Goal: Task Accomplishment & Management: Use online tool/utility

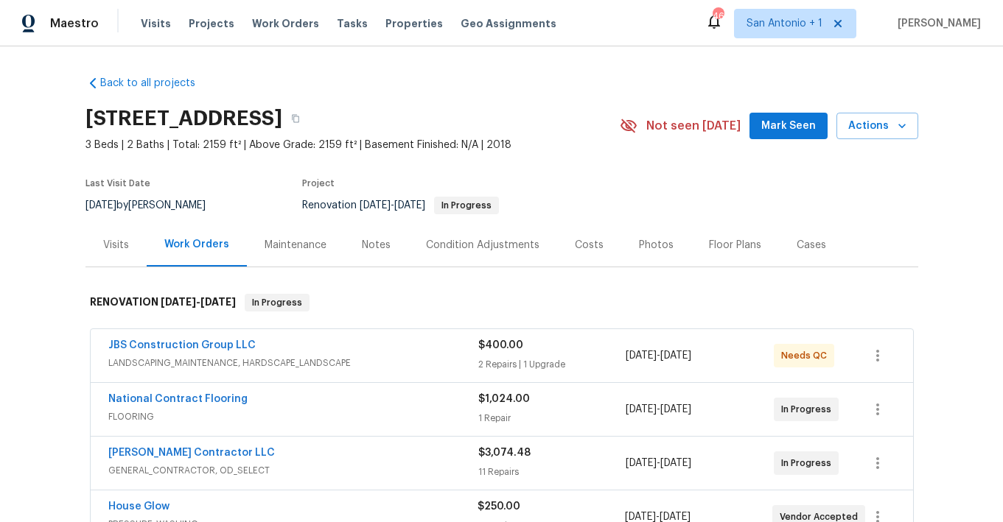
click at [793, 133] on span "Mark Seen" at bounding box center [788, 126] width 55 height 18
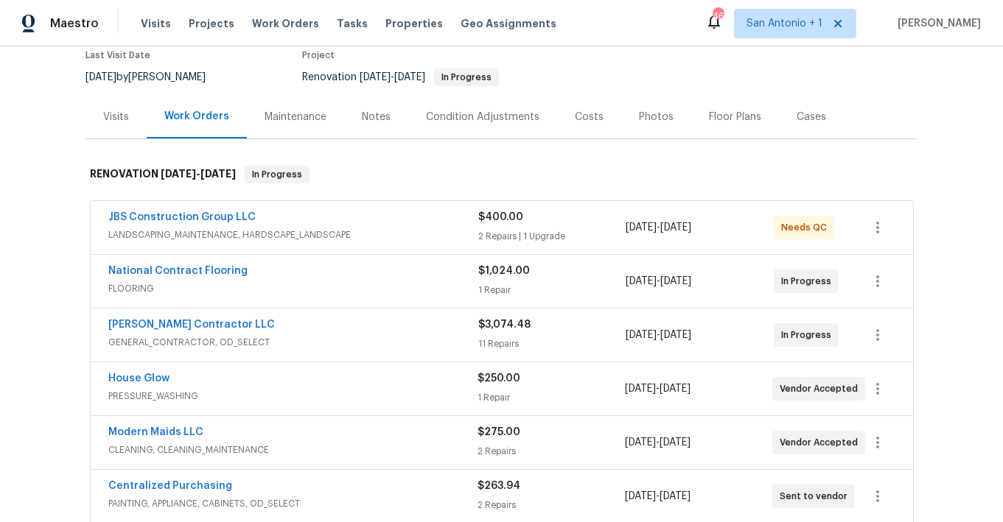
scroll to position [130, 0]
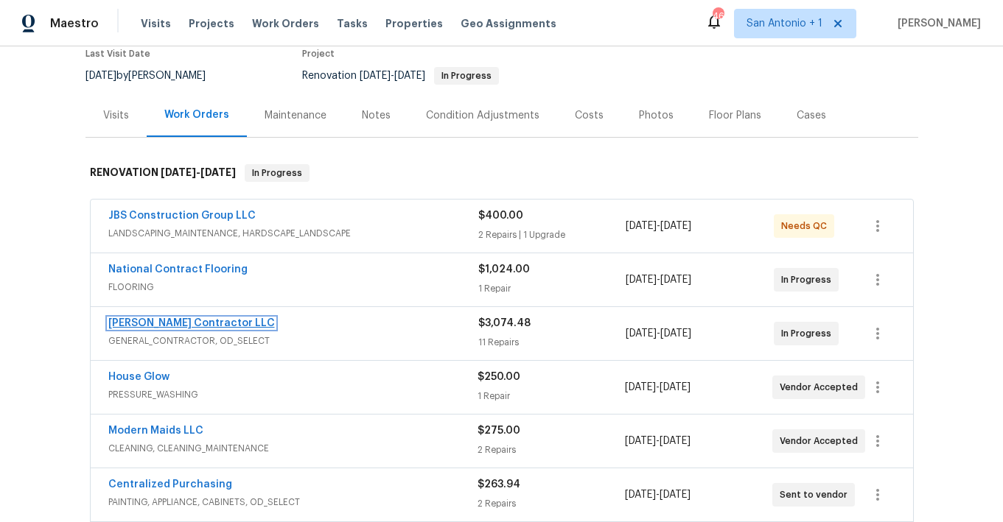
click at [159, 318] on link "[PERSON_NAME] Contractor LLC" at bounding box center [191, 323] width 167 height 10
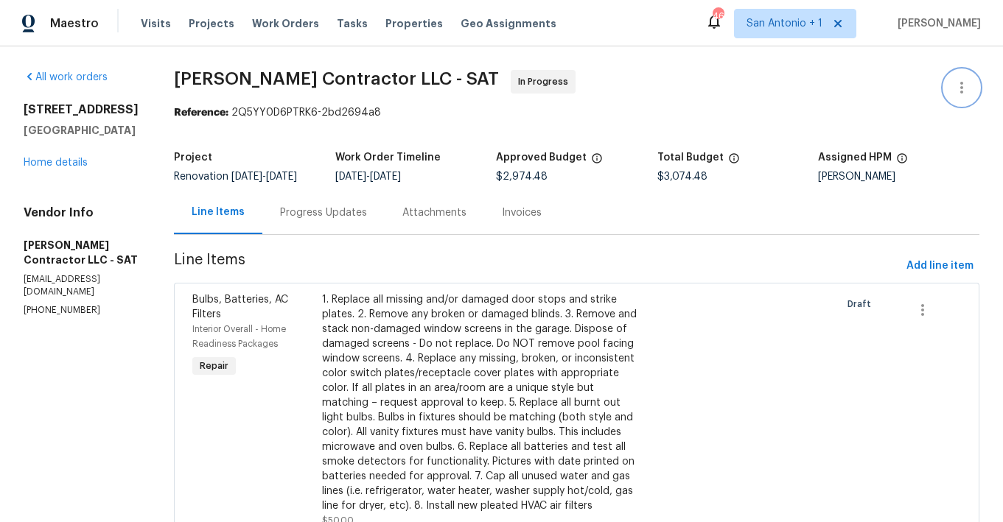
click at [901, 88] on icon "button" at bounding box center [962, 88] width 18 height 18
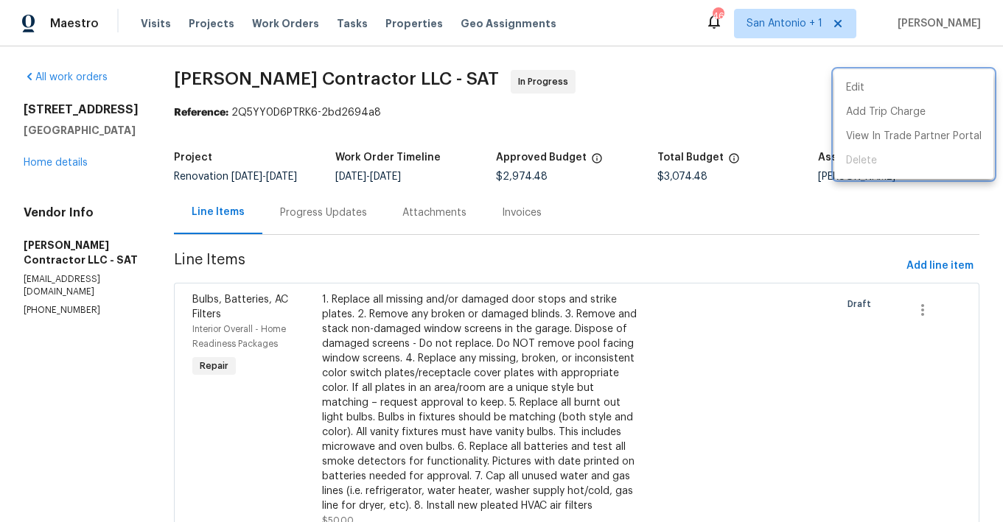
click at [782, 106] on div at bounding box center [501, 261] width 1003 height 522
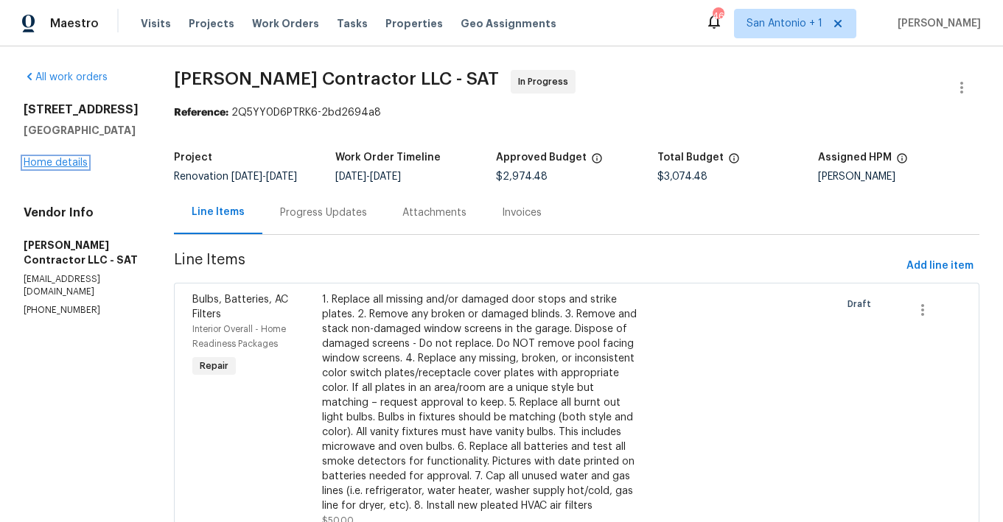
click at [60, 163] on link "Home details" at bounding box center [56, 163] width 64 height 10
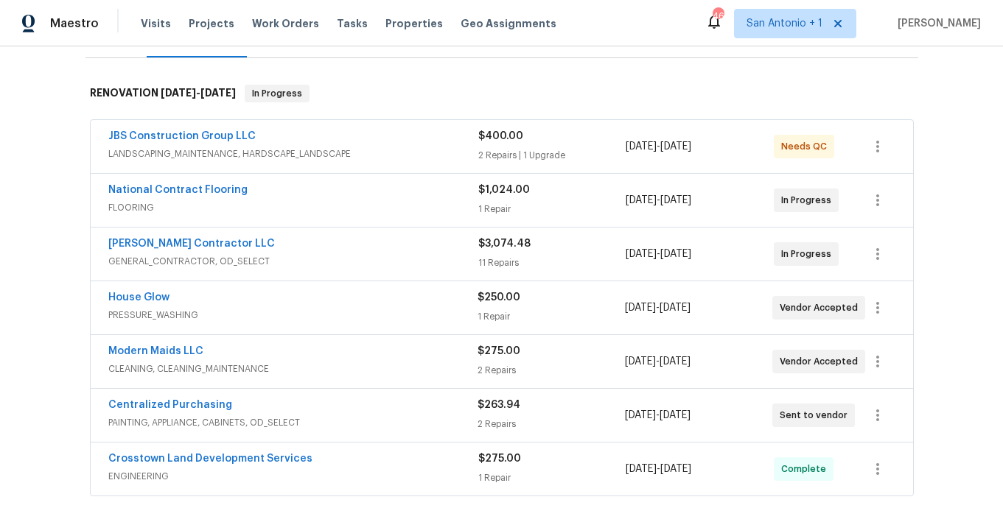
scroll to position [198, 0]
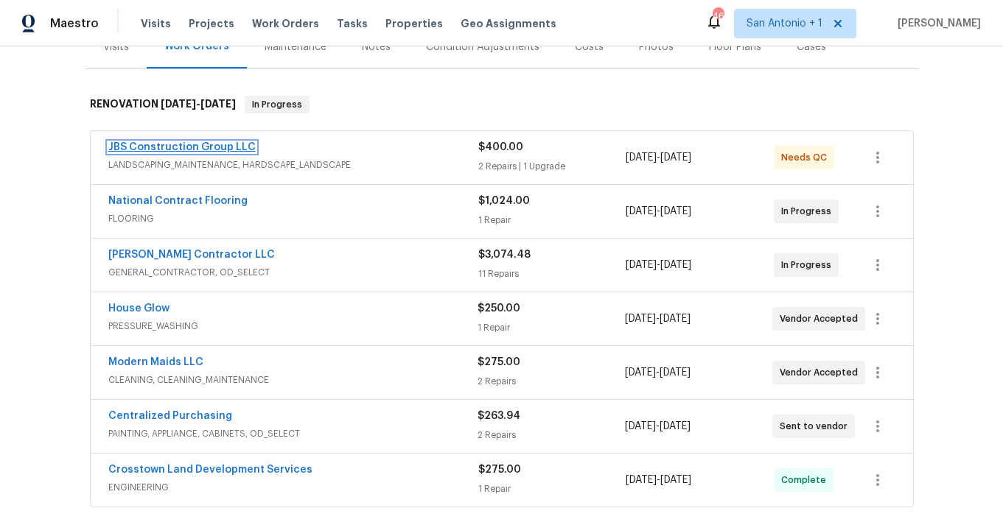
click at [186, 147] on link "JBS Construction Group LLC" at bounding box center [181, 147] width 147 height 10
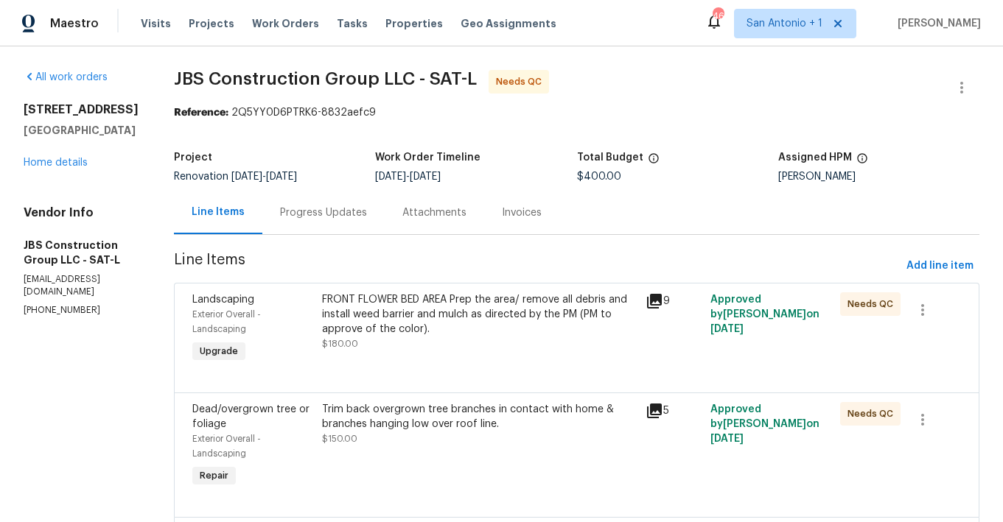
click at [467, 340] on div "FRONT FLOWER BED AREA Prep the area/ remove all debris and install weed barrier…" at bounding box center [479, 322] width 315 height 59
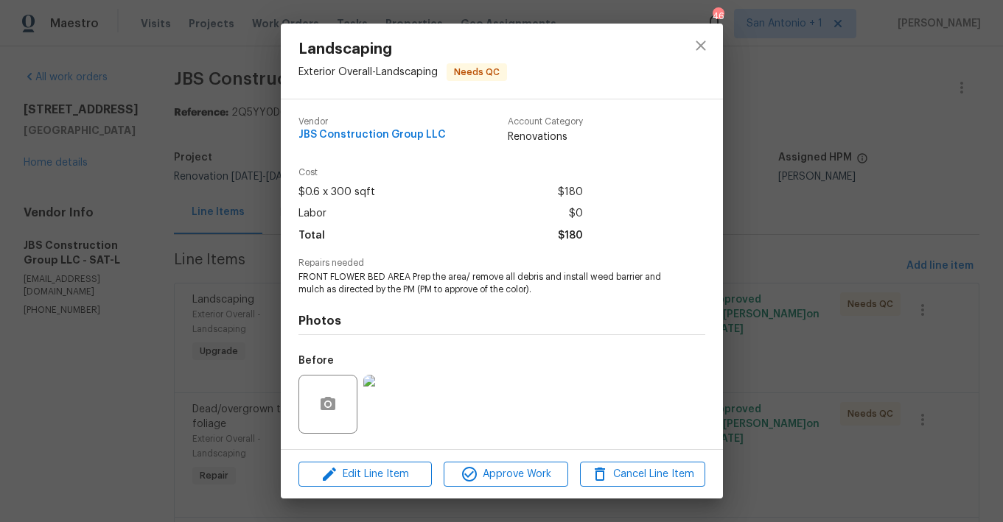
scroll to position [95, 0]
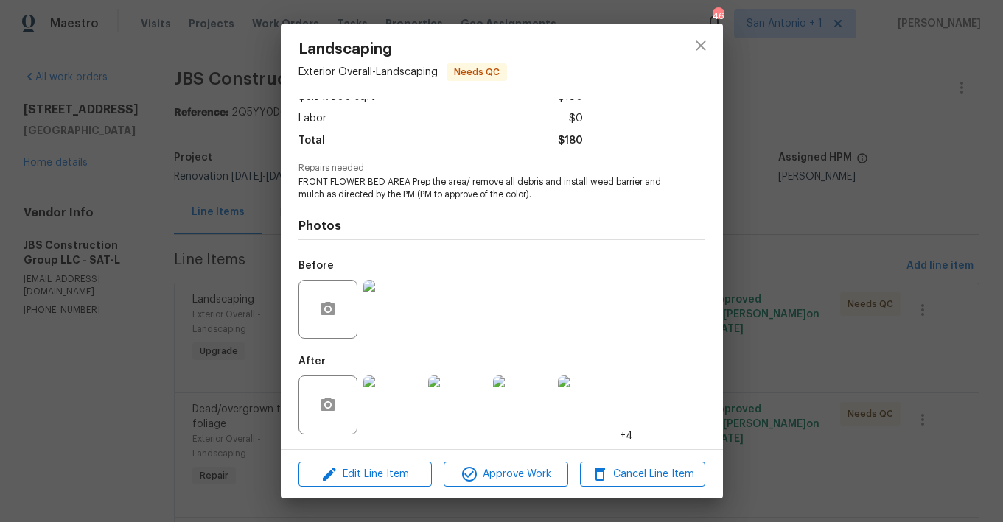
click at [402, 399] on img at bounding box center [392, 405] width 59 height 59
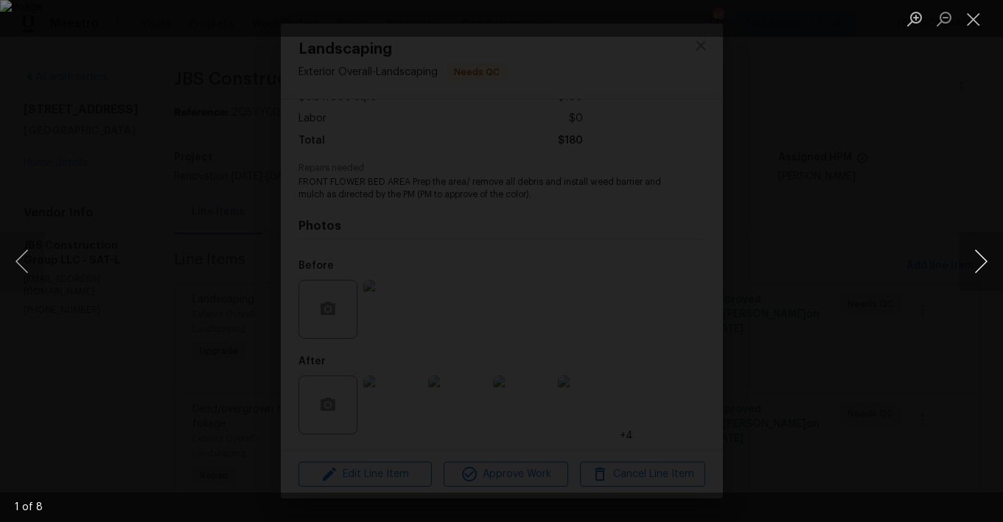
click at [901, 255] on button "Next image" at bounding box center [981, 261] width 44 height 59
click at [901, 14] on button "Close lightbox" at bounding box center [973, 19] width 29 height 26
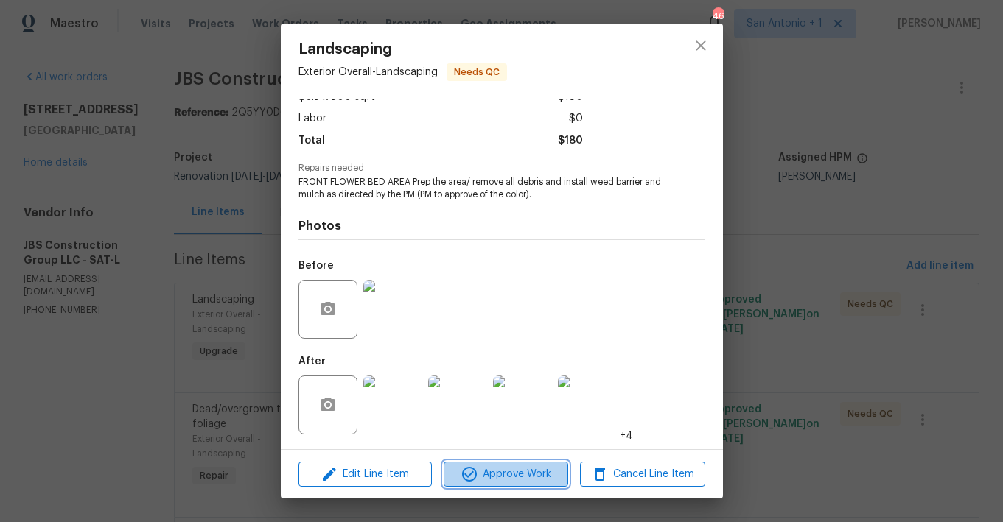
click at [505, 470] on span "Approve Work" at bounding box center [506, 475] width 116 height 18
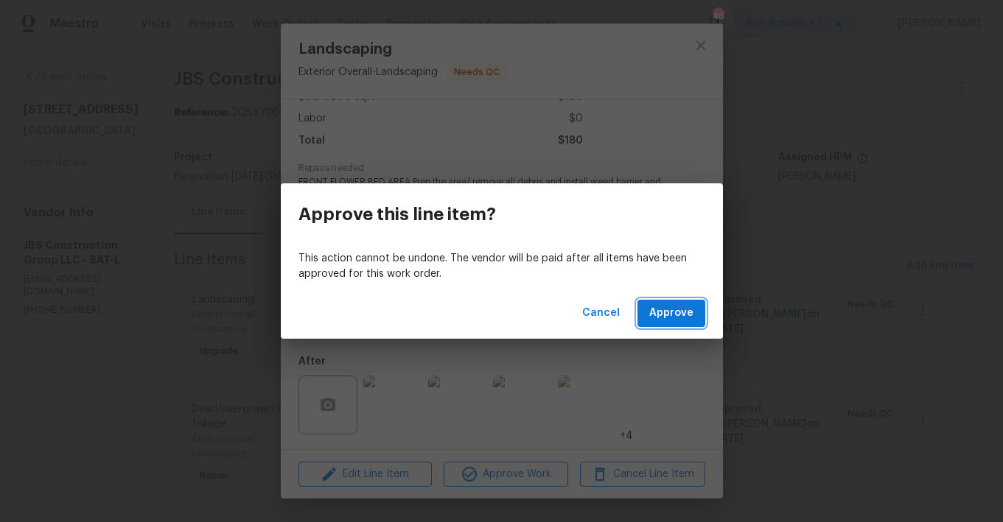
click at [661, 315] on span "Approve" at bounding box center [671, 313] width 44 height 18
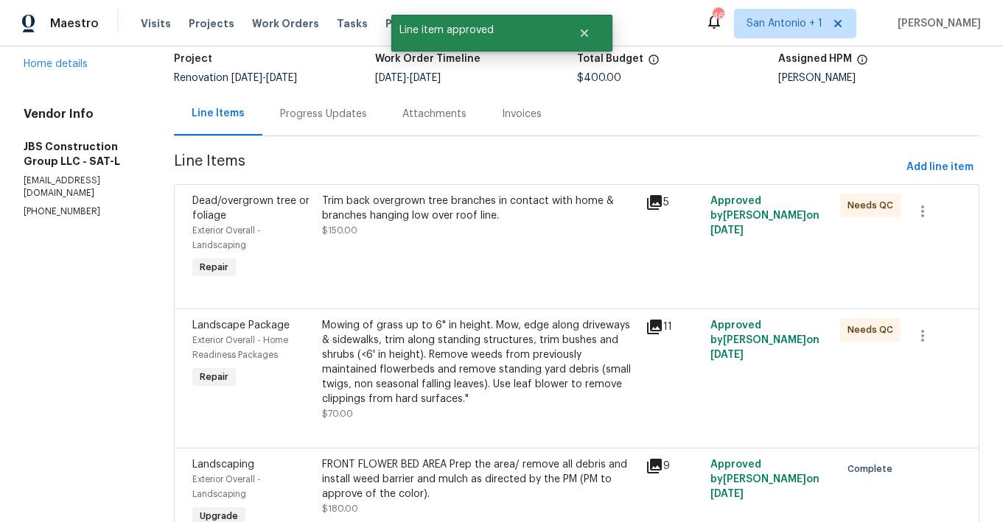
scroll to position [133, 0]
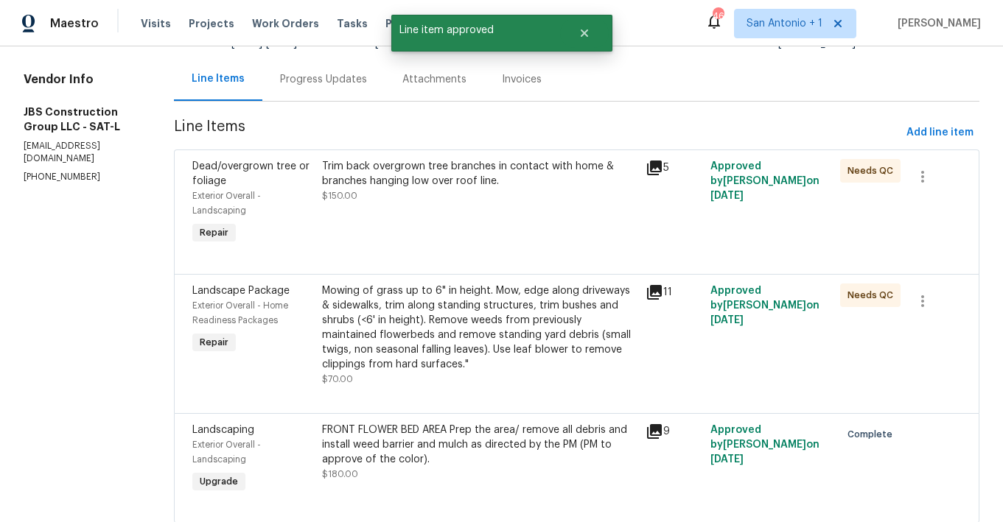
click at [472, 203] on div "Trim back overgrown tree branches in contact with home & branches hanging low o…" at bounding box center [480, 203] width 324 height 97
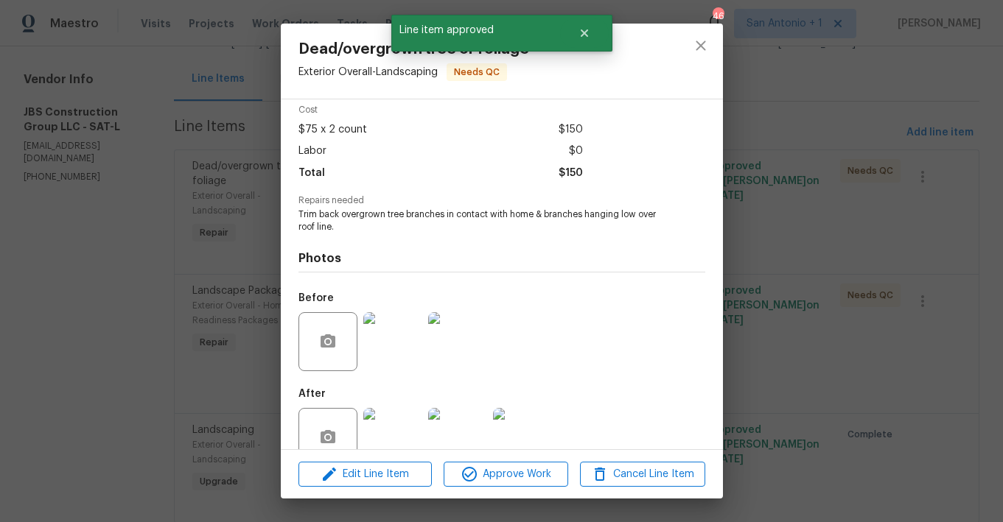
scroll to position [95, 0]
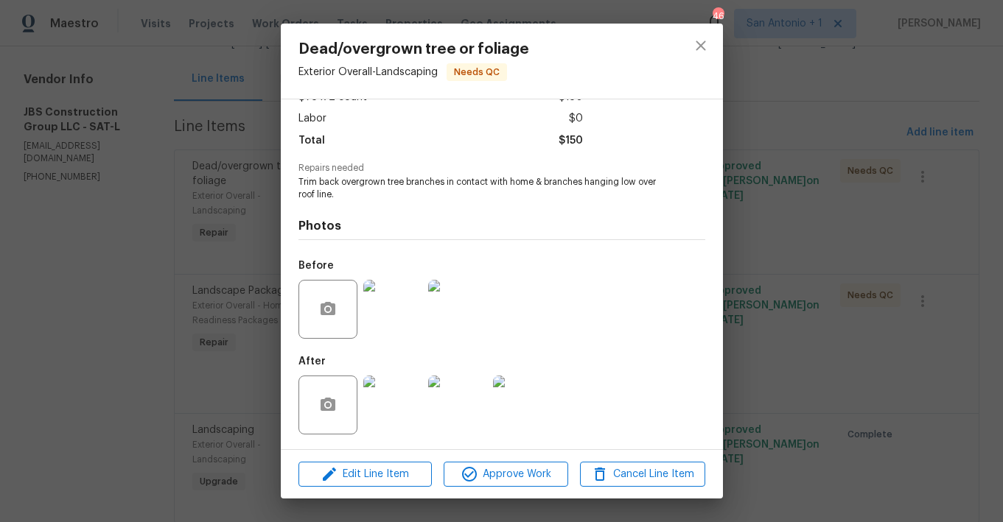
click at [404, 391] on img at bounding box center [392, 405] width 59 height 59
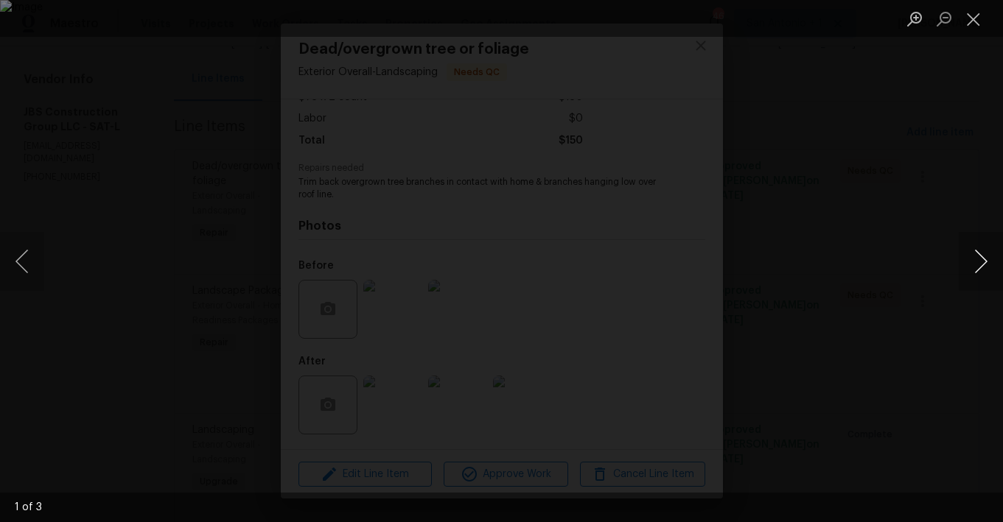
click at [901, 262] on button "Next image" at bounding box center [981, 261] width 44 height 59
click at [901, 21] on button "Close lightbox" at bounding box center [973, 19] width 29 height 26
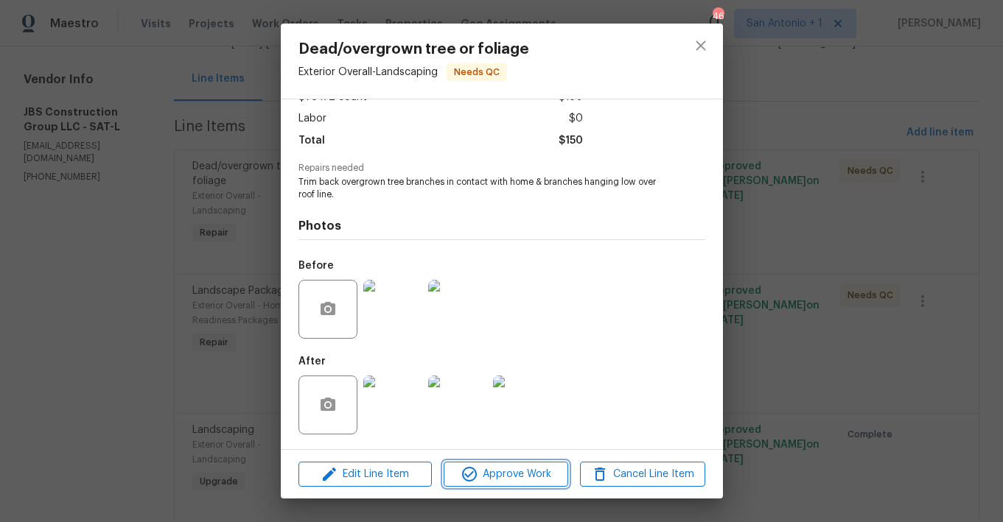
click at [501, 481] on span "Approve Work" at bounding box center [506, 475] width 116 height 18
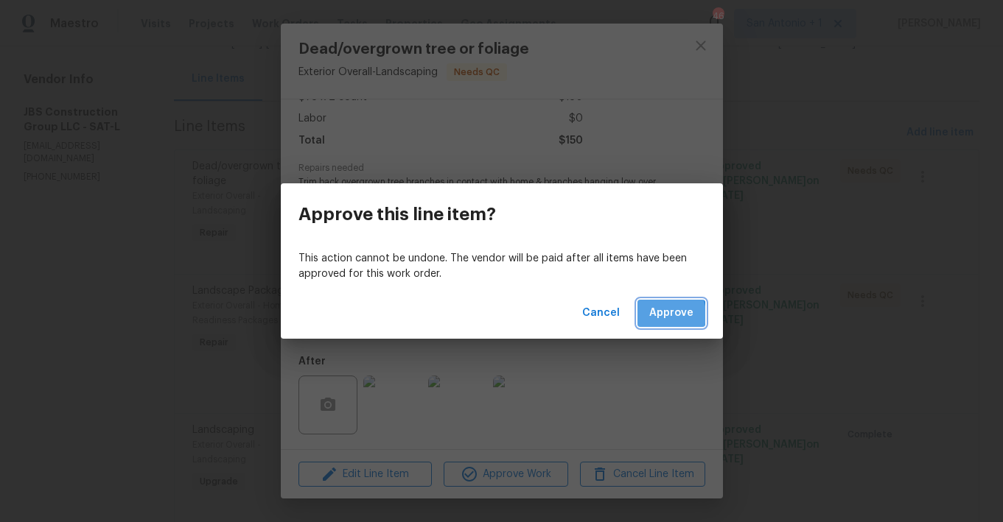
click at [660, 315] on span "Approve" at bounding box center [671, 313] width 44 height 18
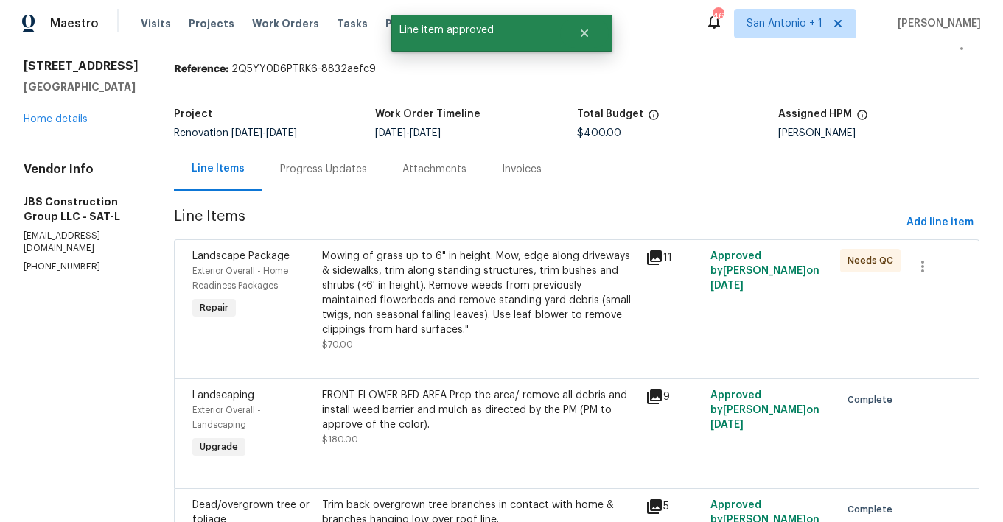
scroll to position [65, 0]
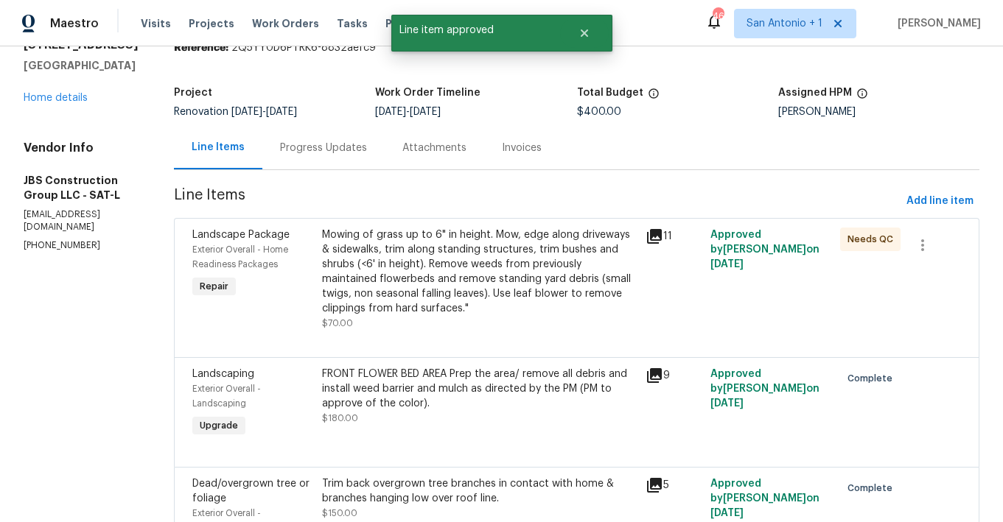
click at [480, 293] on div "Mowing of grass up to 6" in height. Mow, edge along driveways & sidewalks, trim…" at bounding box center [479, 272] width 315 height 88
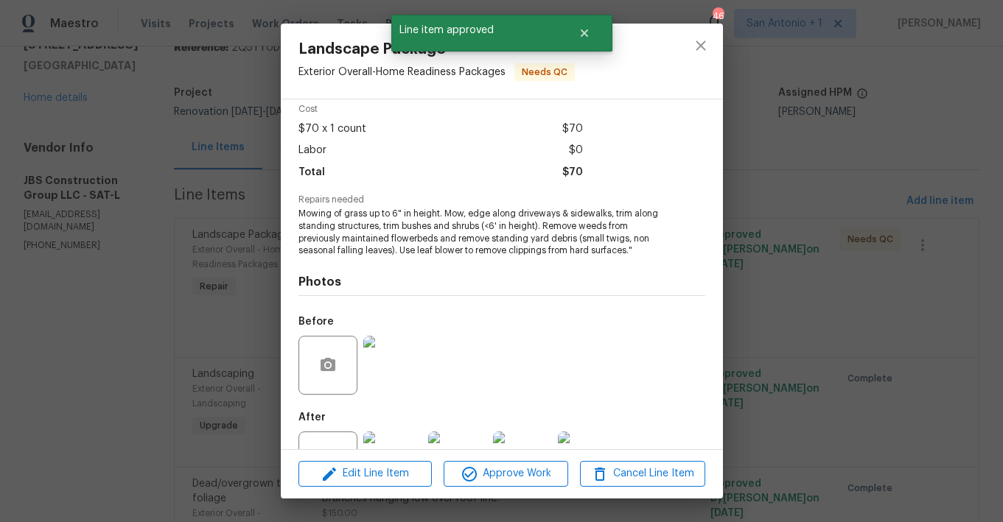
scroll to position [119, 0]
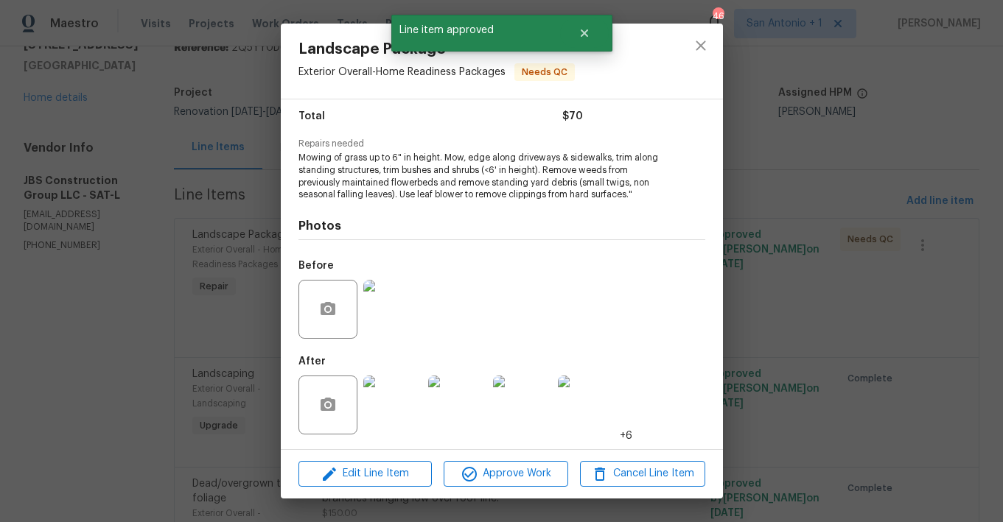
click at [403, 392] on img at bounding box center [392, 405] width 59 height 59
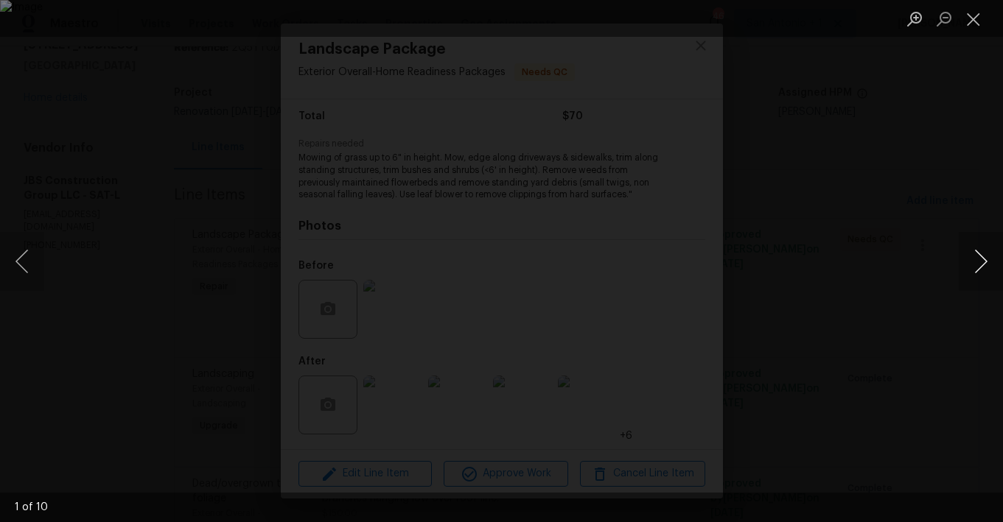
click at [901, 262] on button "Next image" at bounding box center [981, 261] width 44 height 59
click at [901, 261] on button "Next image" at bounding box center [981, 261] width 44 height 59
click at [901, 19] on button "Close lightbox" at bounding box center [973, 19] width 29 height 26
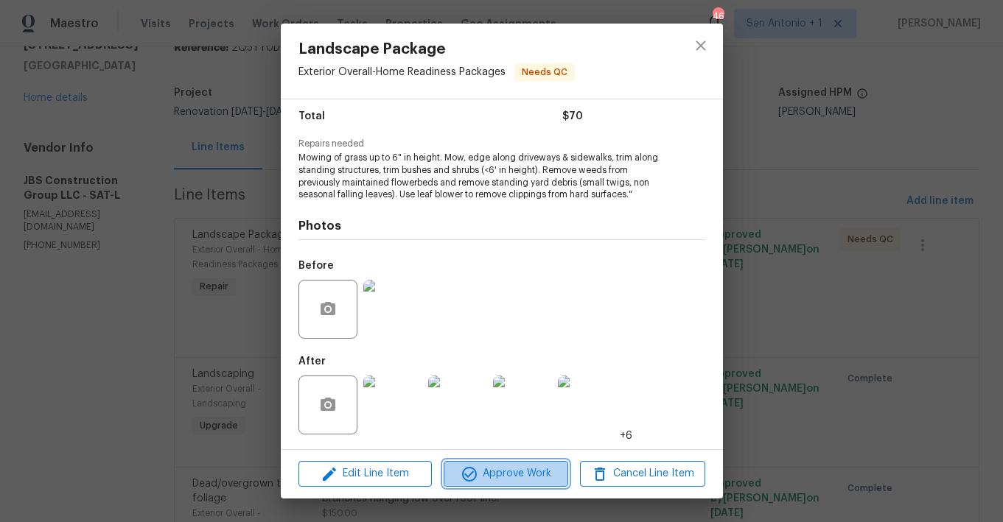
click at [494, 472] on span "Approve Work" at bounding box center [506, 474] width 116 height 18
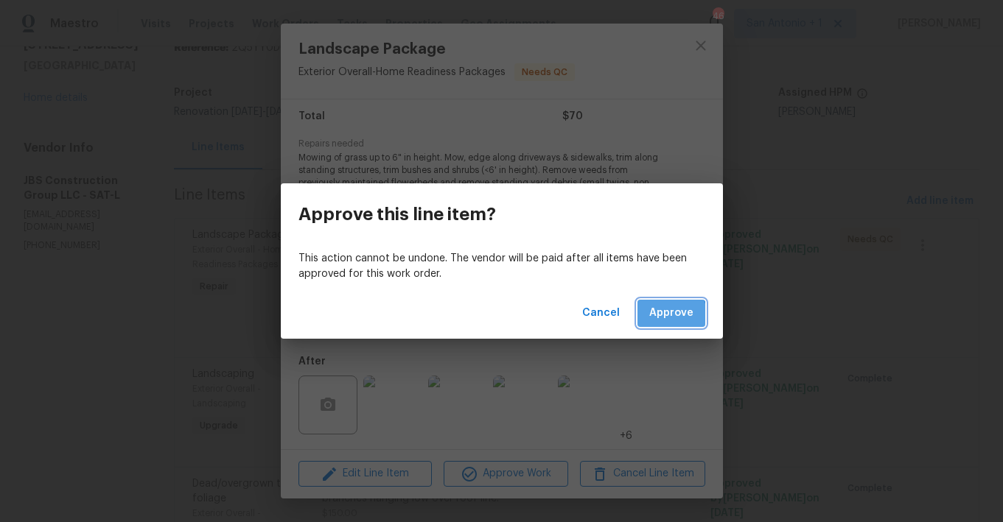
click at [660, 321] on span "Approve" at bounding box center [671, 313] width 44 height 18
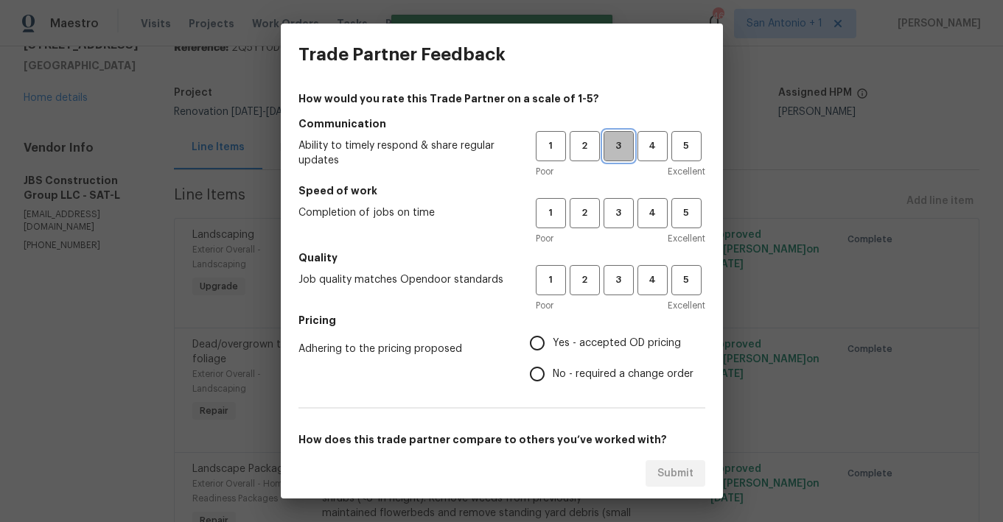
click at [612, 138] on span "3" at bounding box center [618, 146] width 27 height 17
click at [620, 220] on span "3" at bounding box center [618, 213] width 27 height 17
click at [618, 279] on span "3" at bounding box center [618, 280] width 27 height 17
click at [597, 340] on span "Yes - accepted OD pricing" at bounding box center [617, 343] width 128 height 15
click at [553, 340] on input "Yes - accepted OD pricing" at bounding box center [537, 343] width 31 height 31
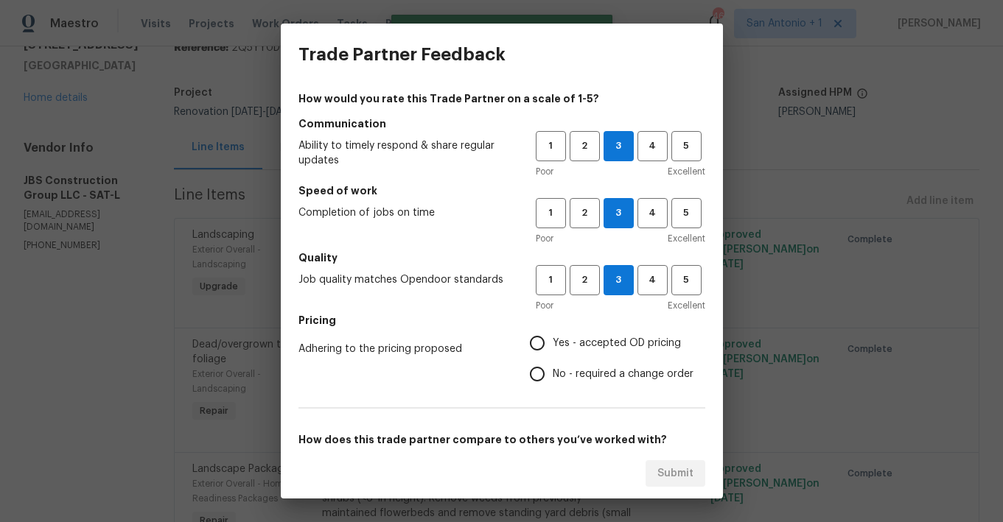
radio input "true"
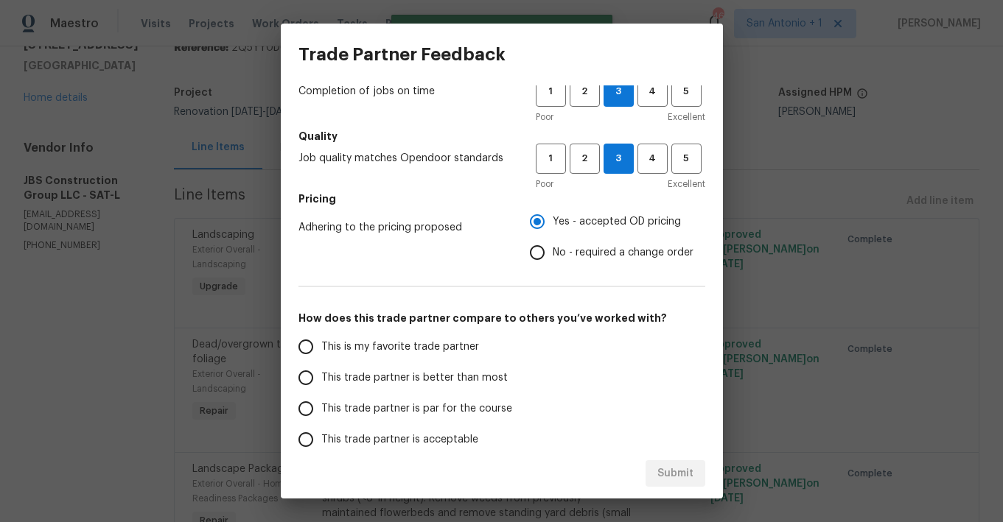
scroll to position [138, 0]
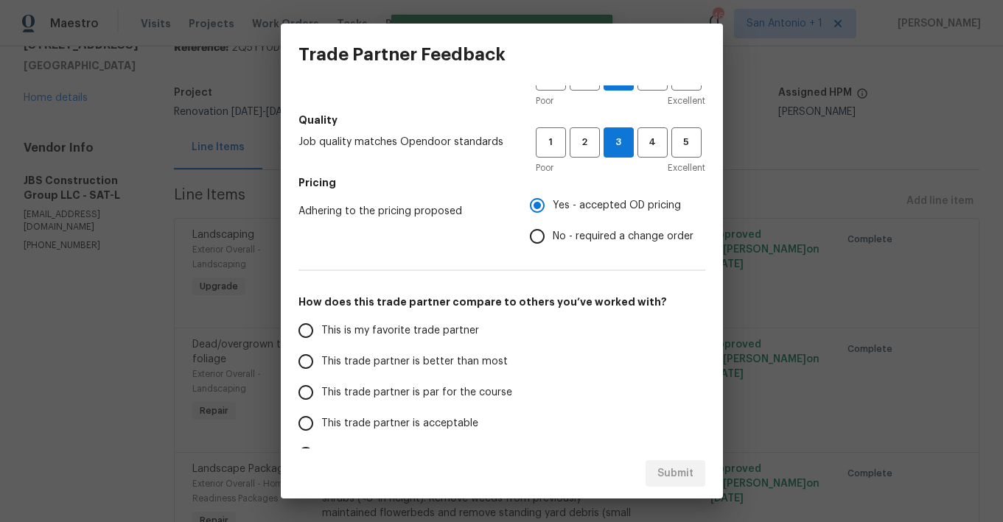
click at [461, 360] on span "This trade partner is better than most" at bounding box center [414, 361] width 186 height 15
click at [321, 360] on input "This trade partner is better than most" at bounding box center [305, 361] width 31 height 31
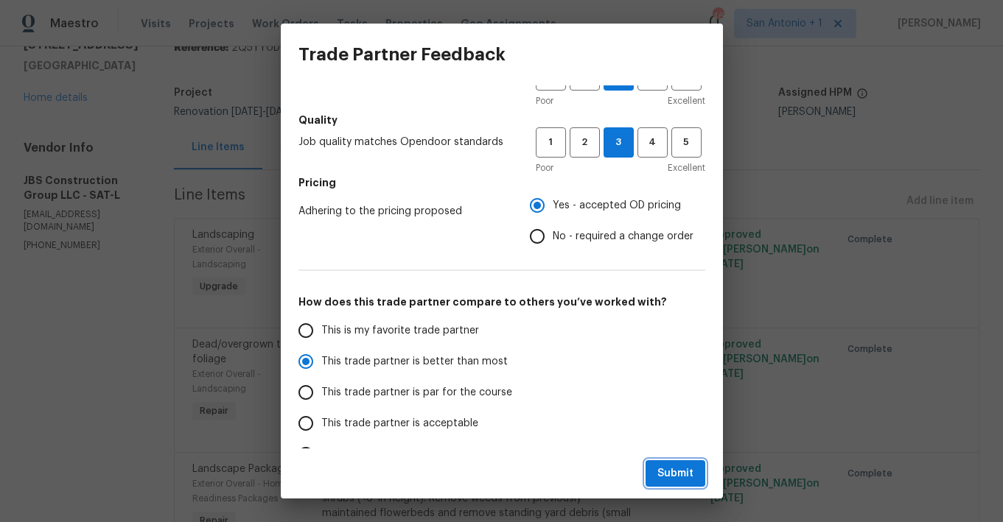
click at [688, 470] on span "Submit" at bounding box center [675, 474] width 36 height 18
radio input "true"
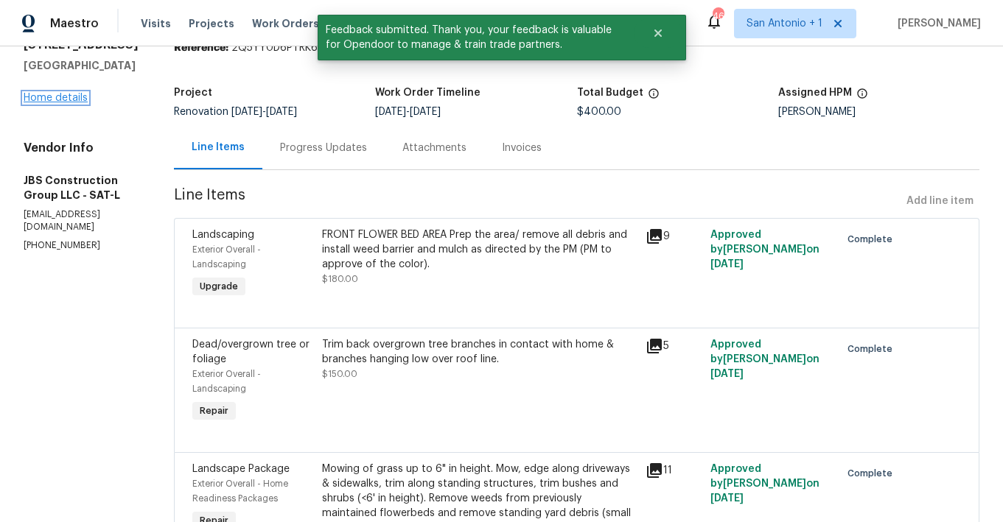
click at [62, 99] on link "Home details" at bounding box center [56, 98] width 64 height 10
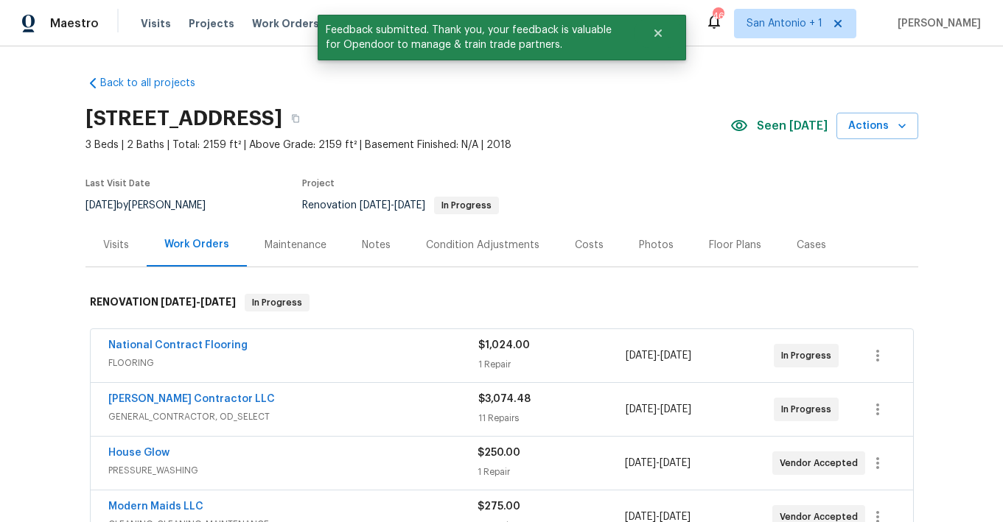
click at [374, 244] on div "Notes" at bounding box center [376, 245] width 29 height 15
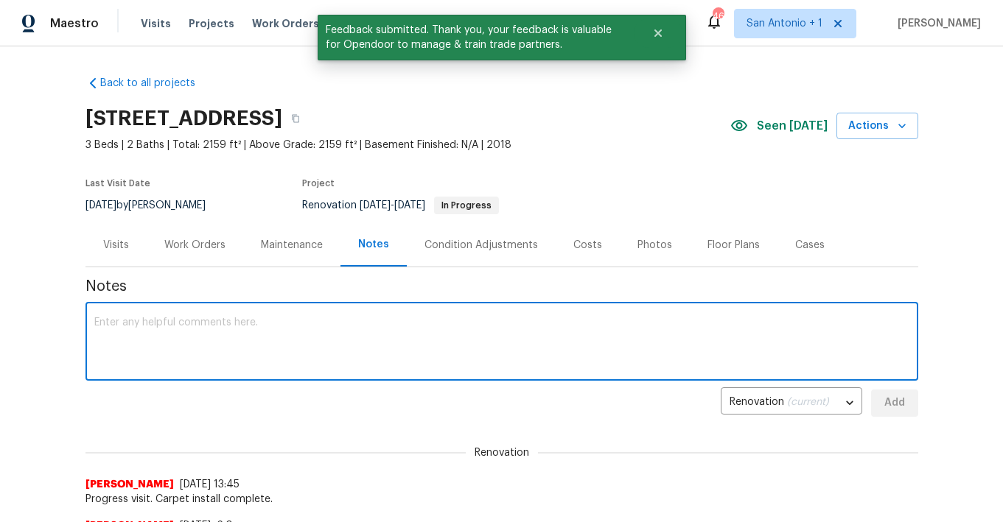
click at [380, 326] on textarea at bounding box center [501, 344] width 815 height 52
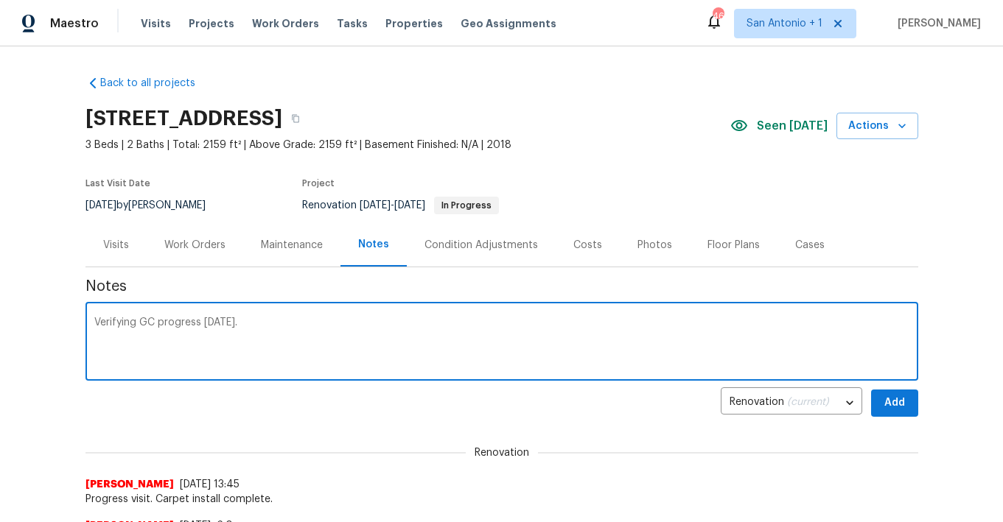
type textarea "Verifying GC progress [DATE]."
click at [886, 404] on span "Add" at bounding box center [895, 403] width 24 height 18
